Goal: Book appointment/travel/reservation

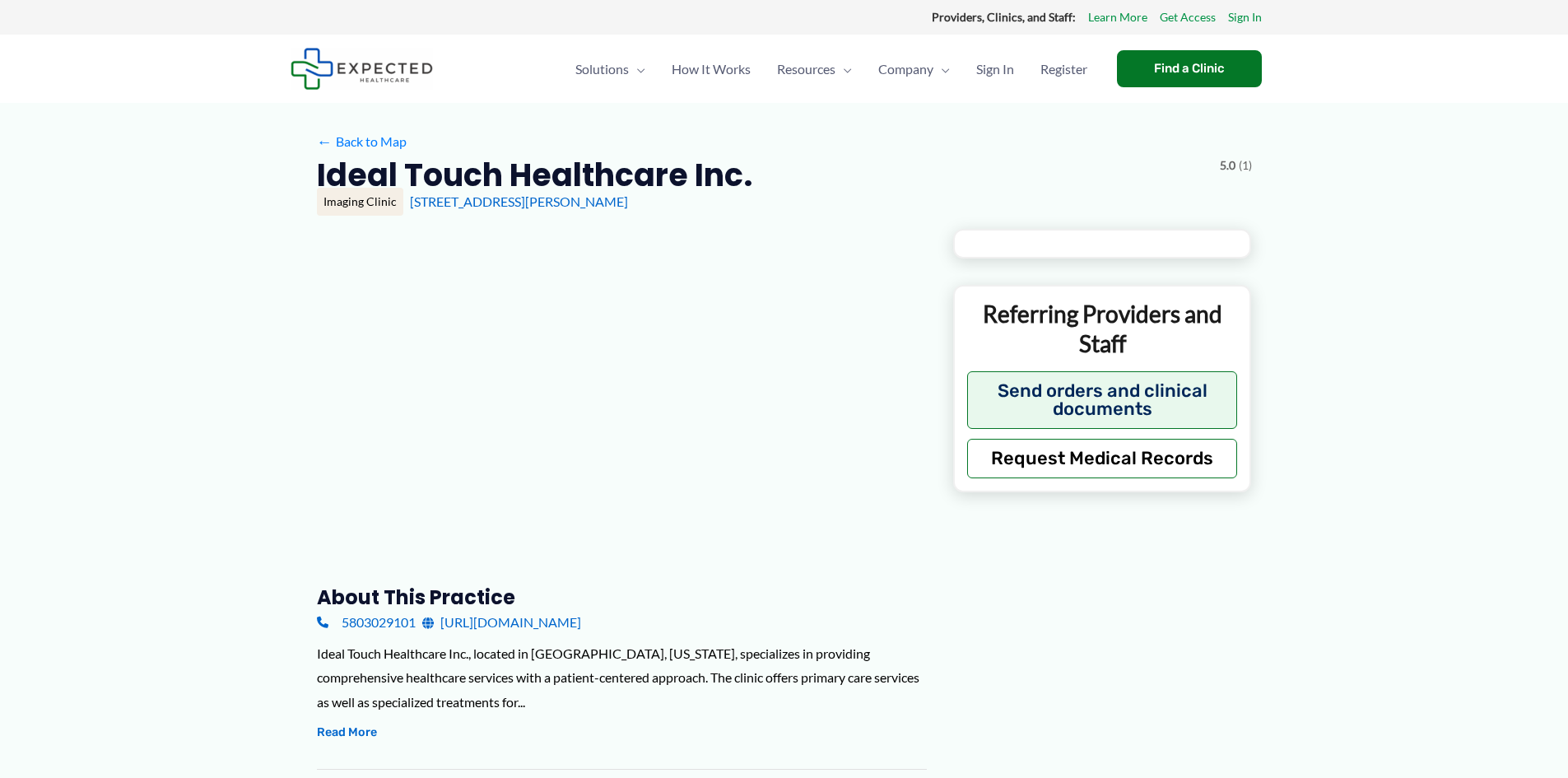
type input "**********"
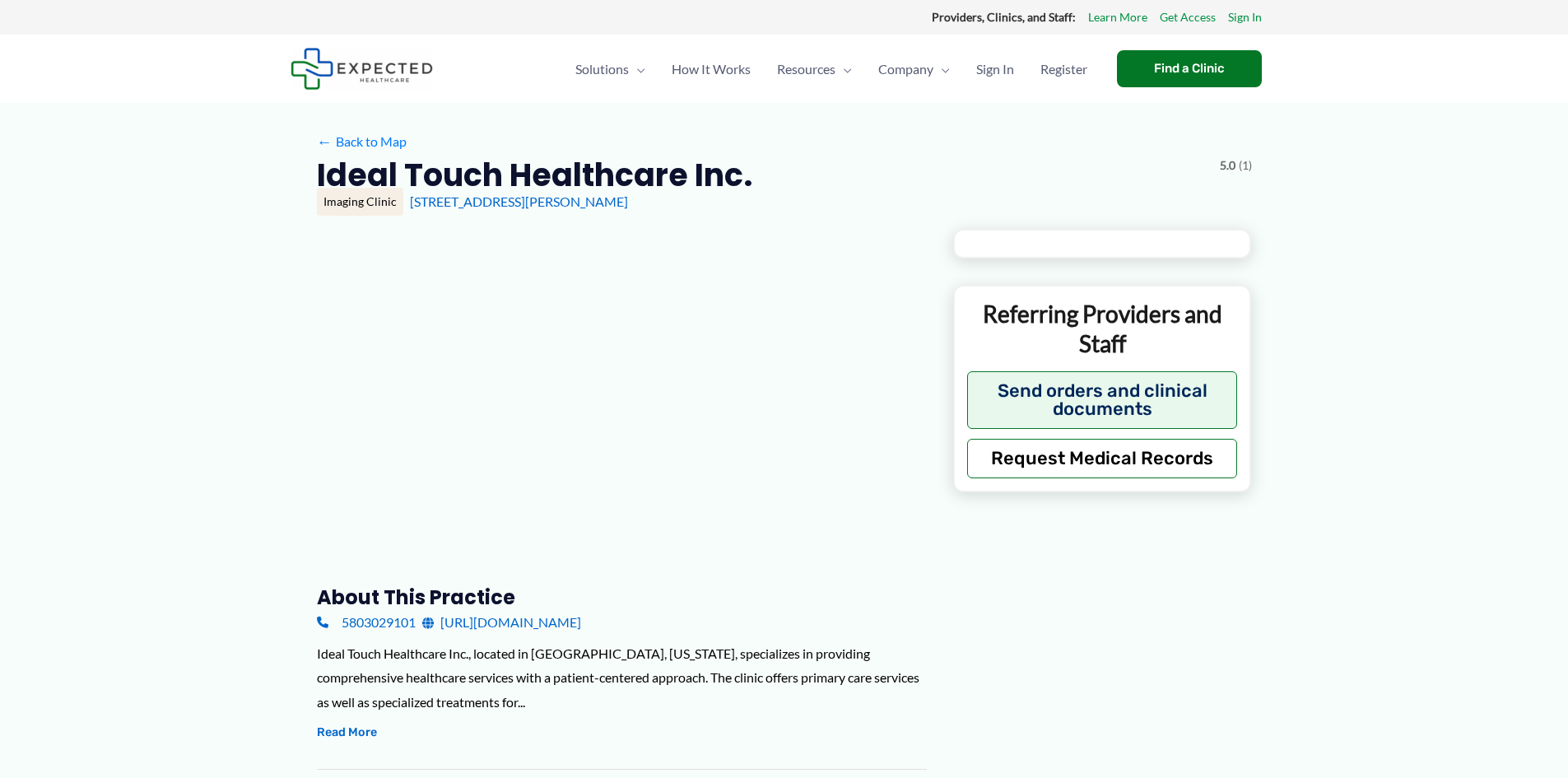
type input "**********"
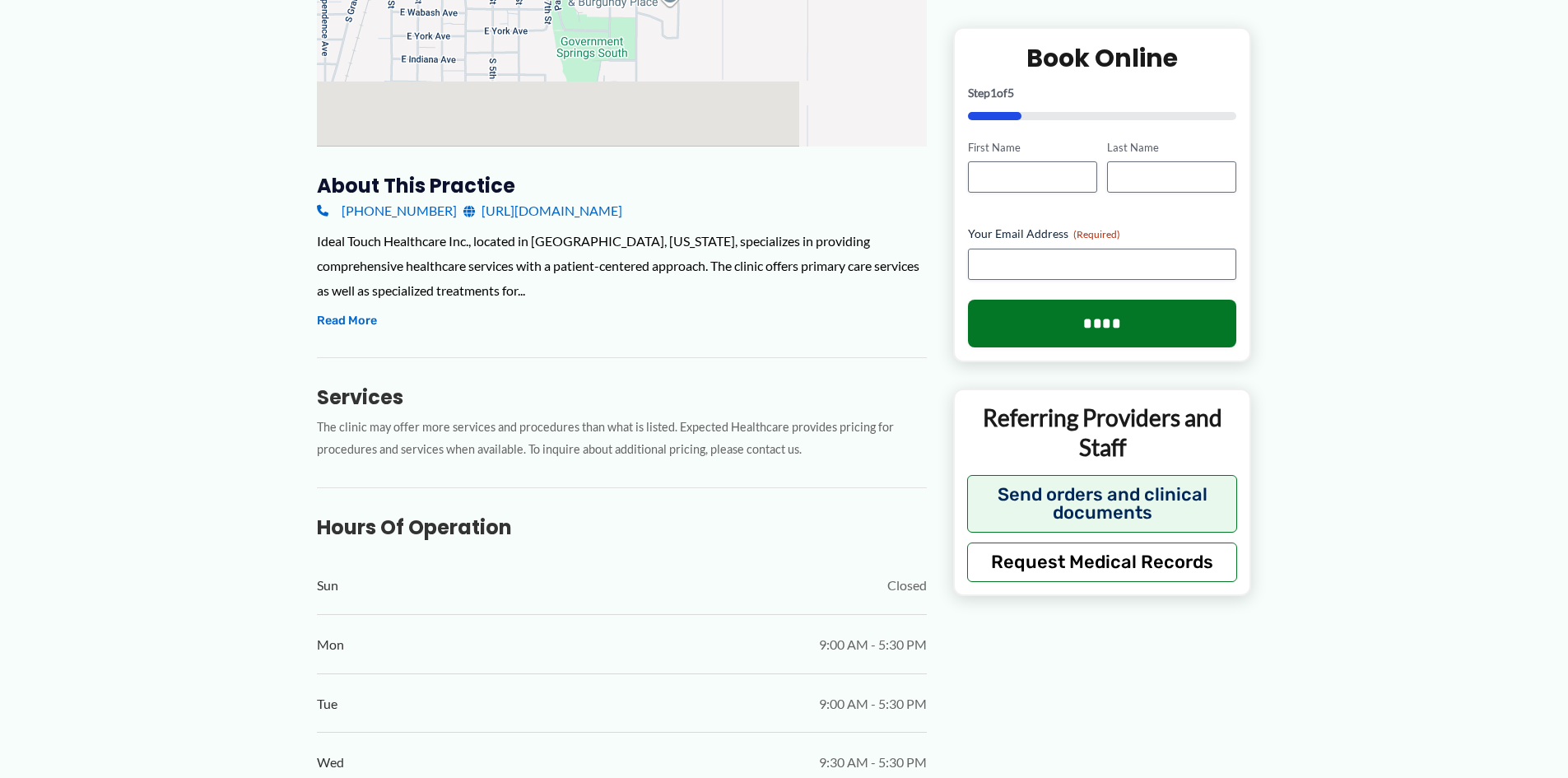
click at [590, 209] on link "[URL][DOMAIN_NAME]" at bounding box center [543, 210] width 159 height 24
